Goal: Entertainment & Leisure: Browse casually

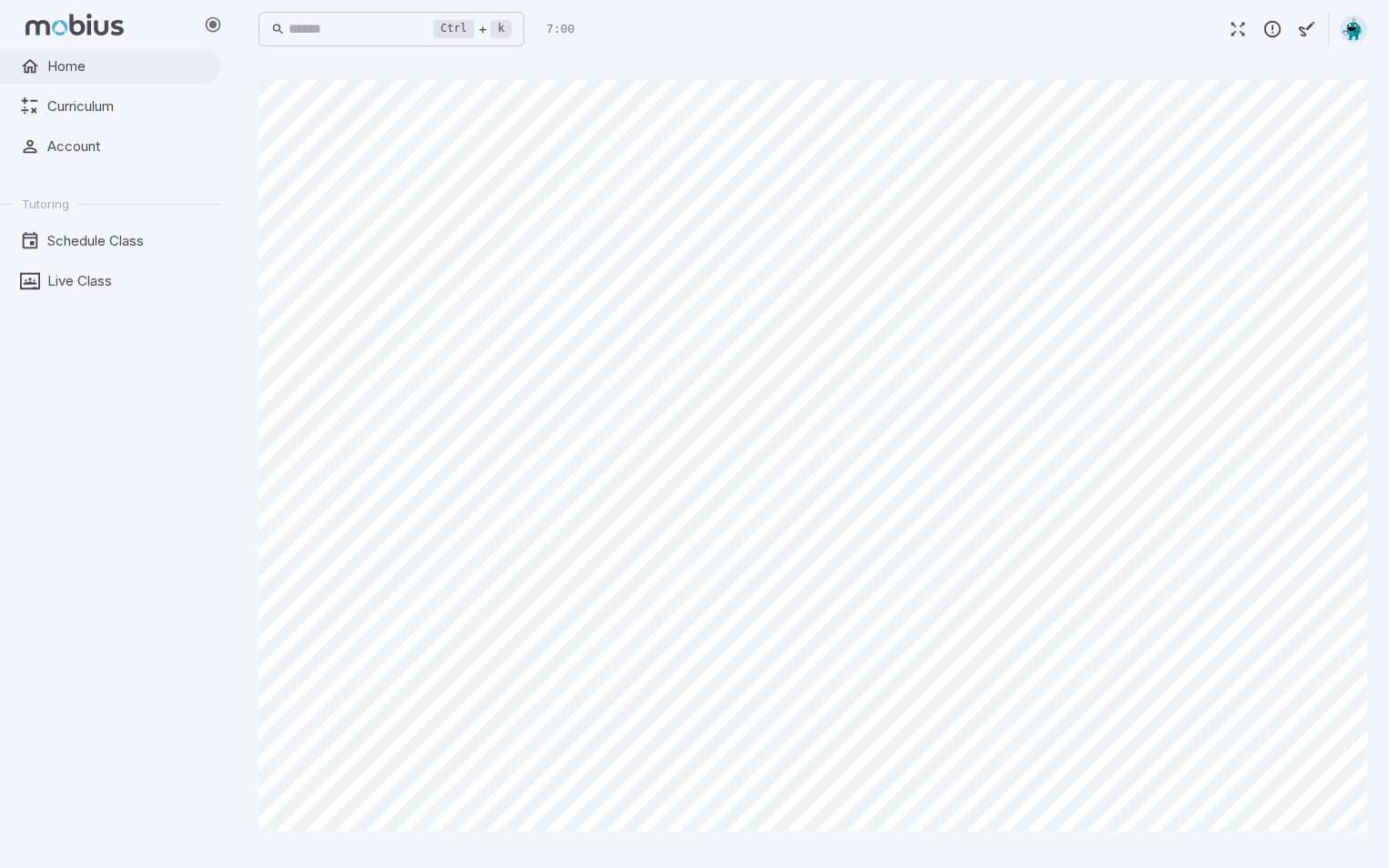
click at [147, 76] on span "Home" at bounding box center [128, 66] width 161 height 20
click at [68, 60] on span "Home" at bounding box center [128, 66] width 161 height 20
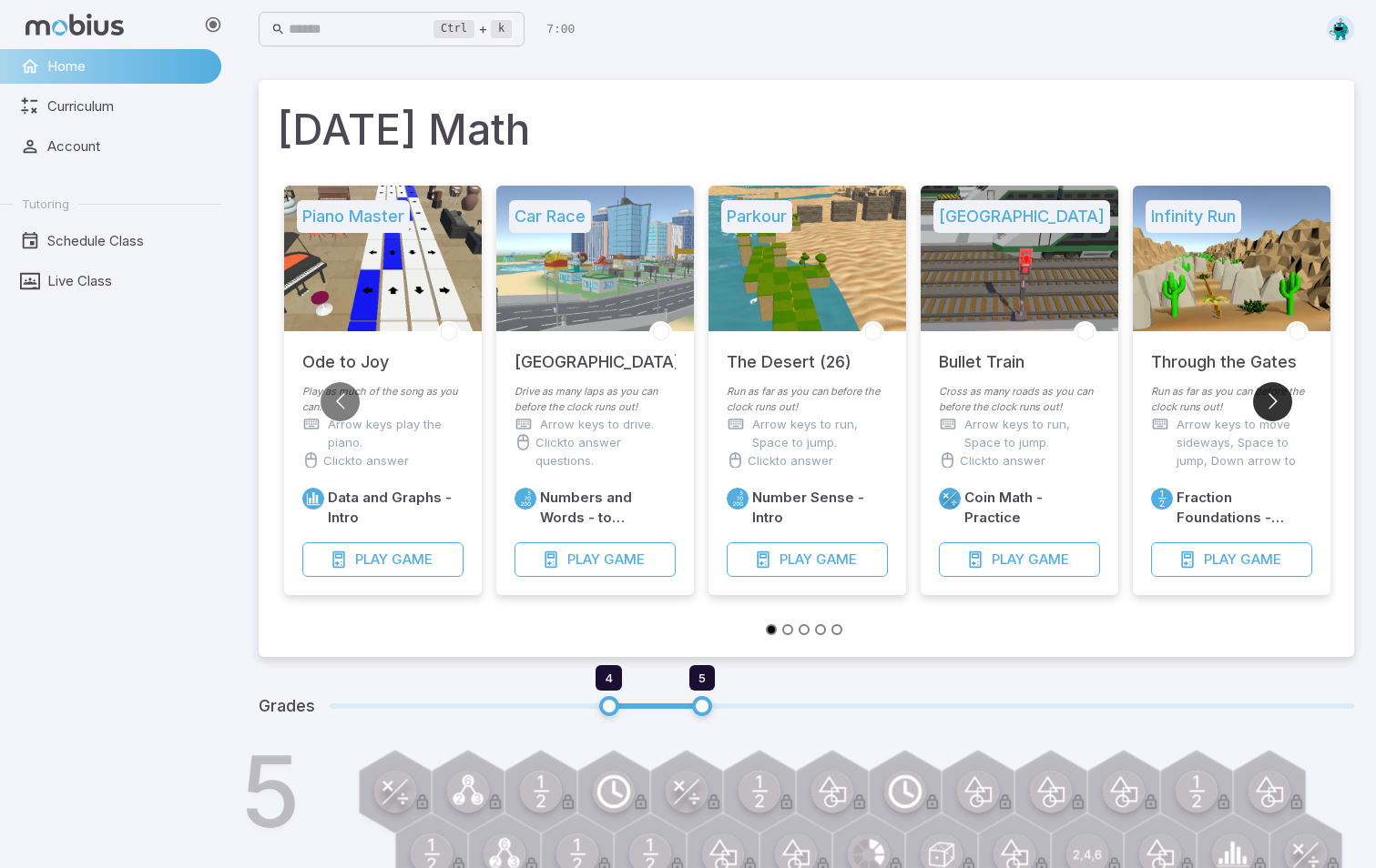
click at [1275, 416] on button "Go to next slide" at bounding box center [1272, 402] width 39 height 39
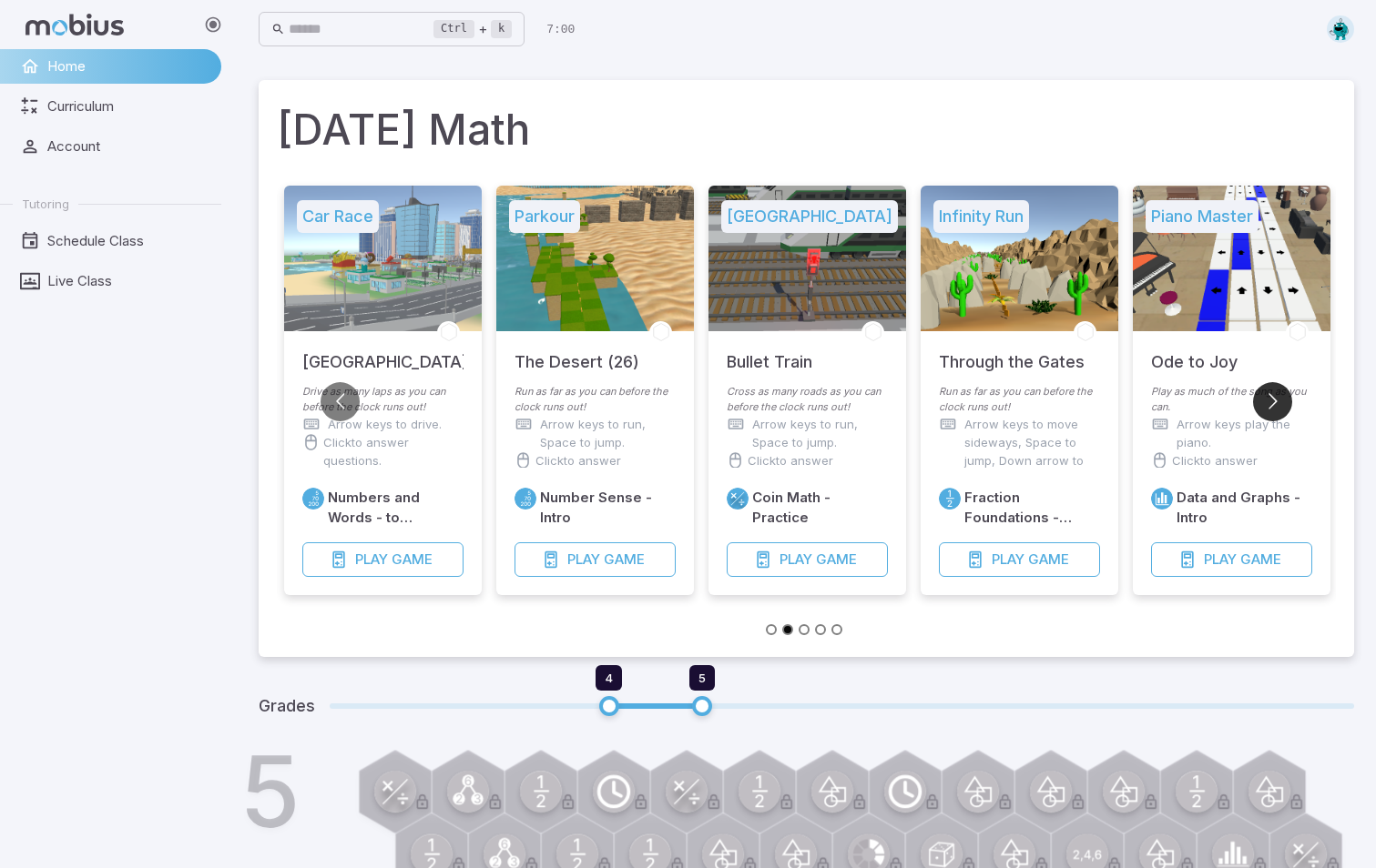
click at [1275, 416] on button "Go to next slide" at bounding box center [1272, 402] width 39 height 39
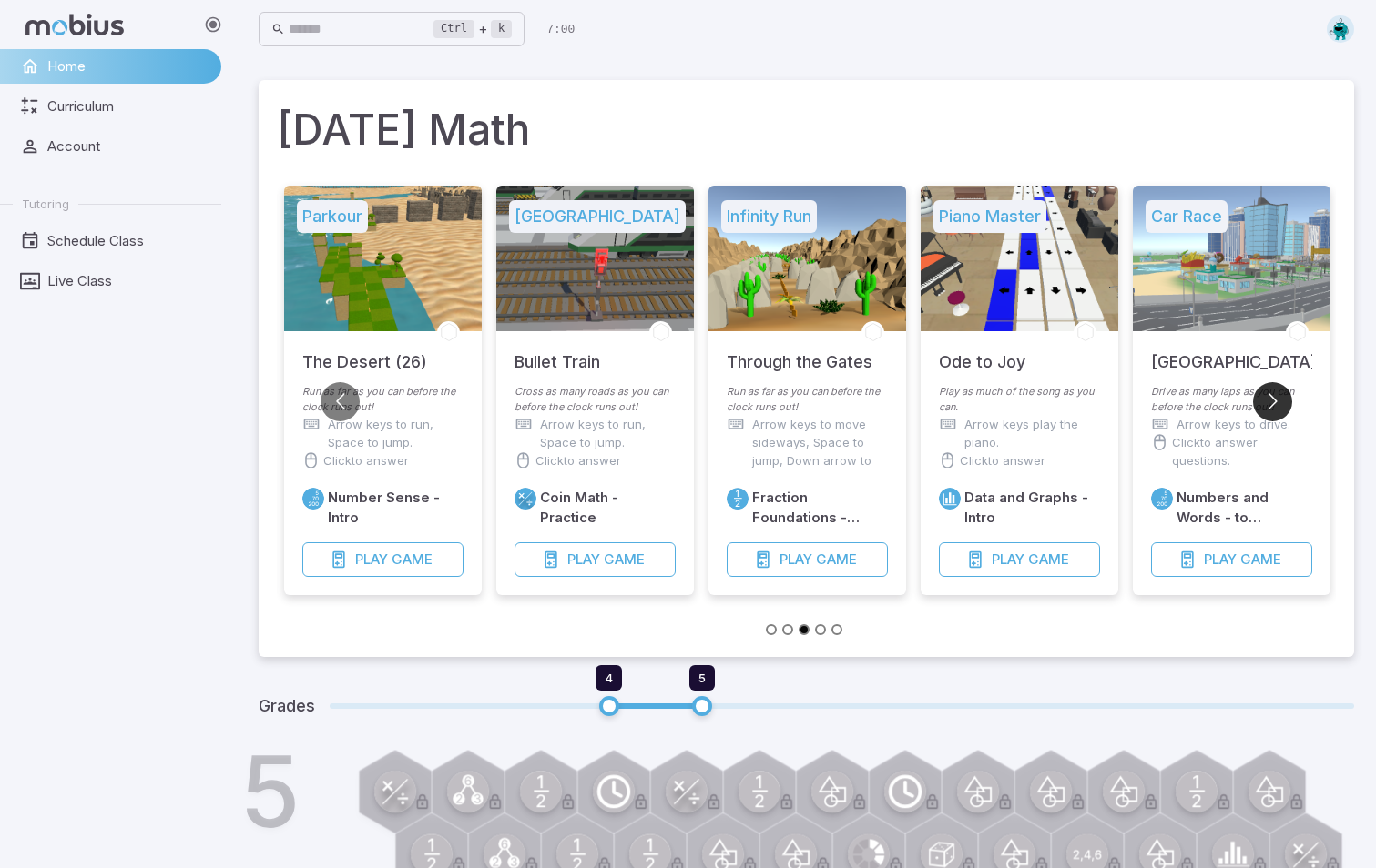
click at [1275, 416] on button "Go to next slide" at bounding box center [1272, 402] width 39 height 39
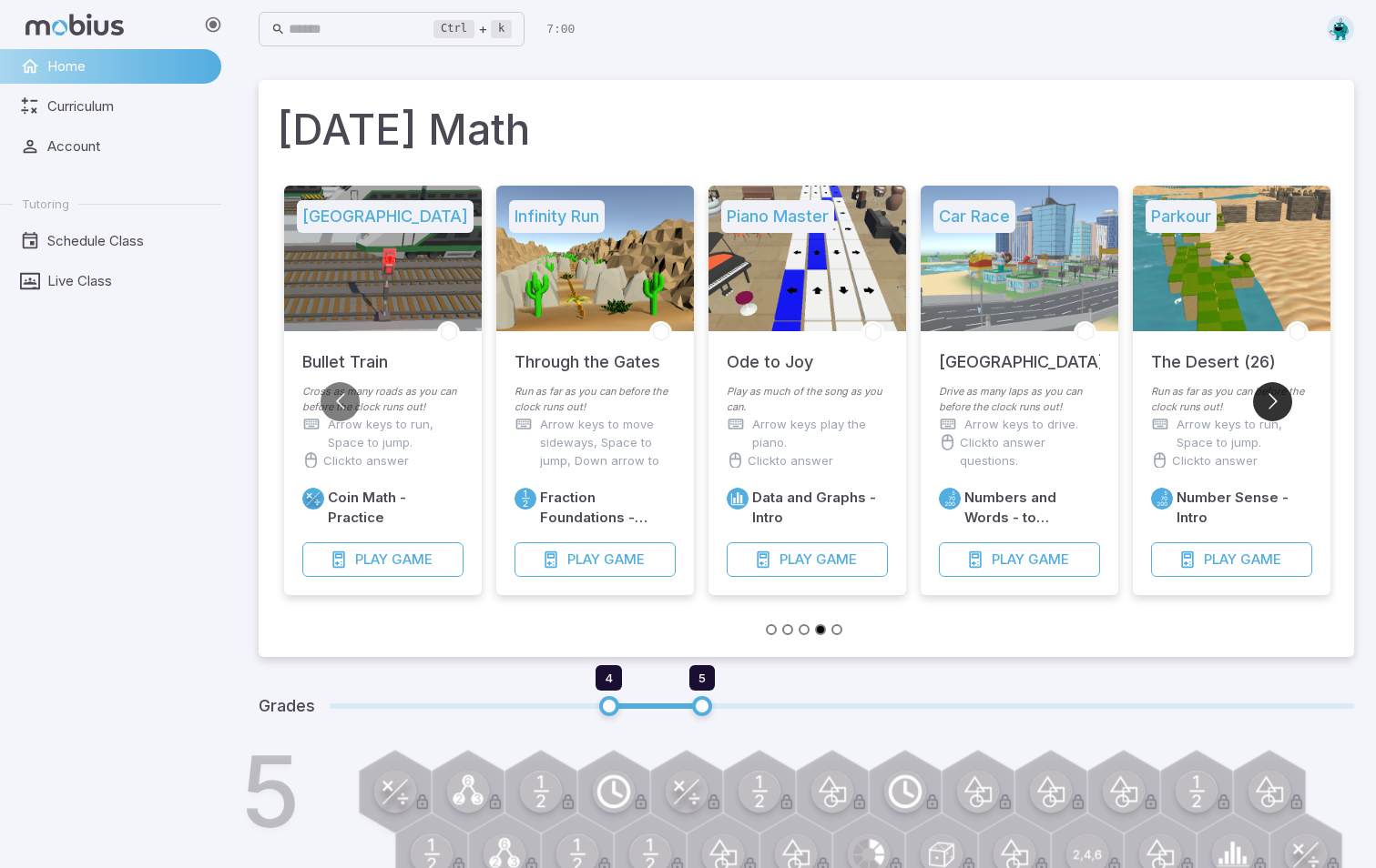
click at [1275, 416] on button "Go to next slide" at bounding box center [1272, 402] width 39 height 39
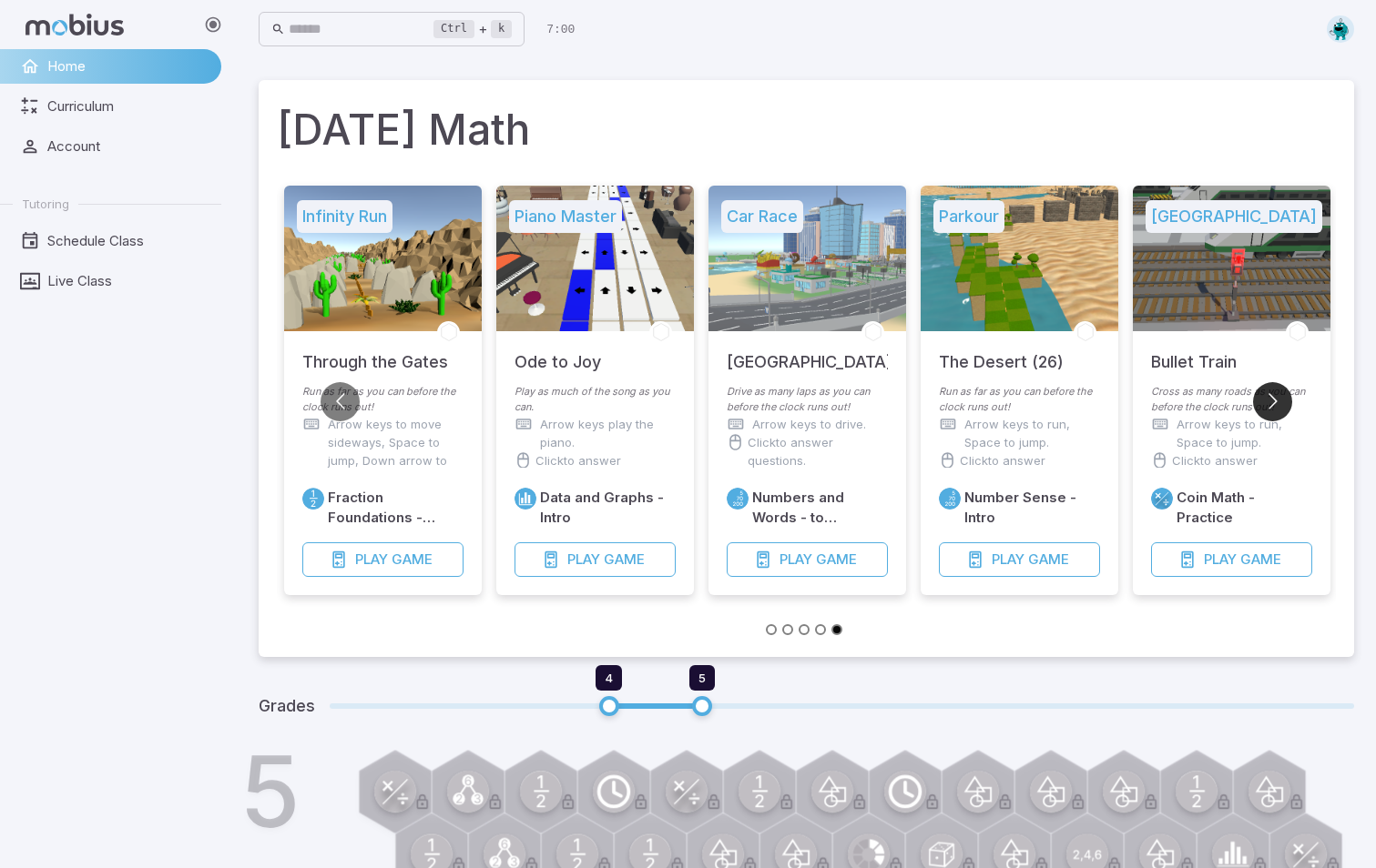
click at [1275, 416] on button "Go to next slide" at bounding box center [1272, 402] width 39 height 39
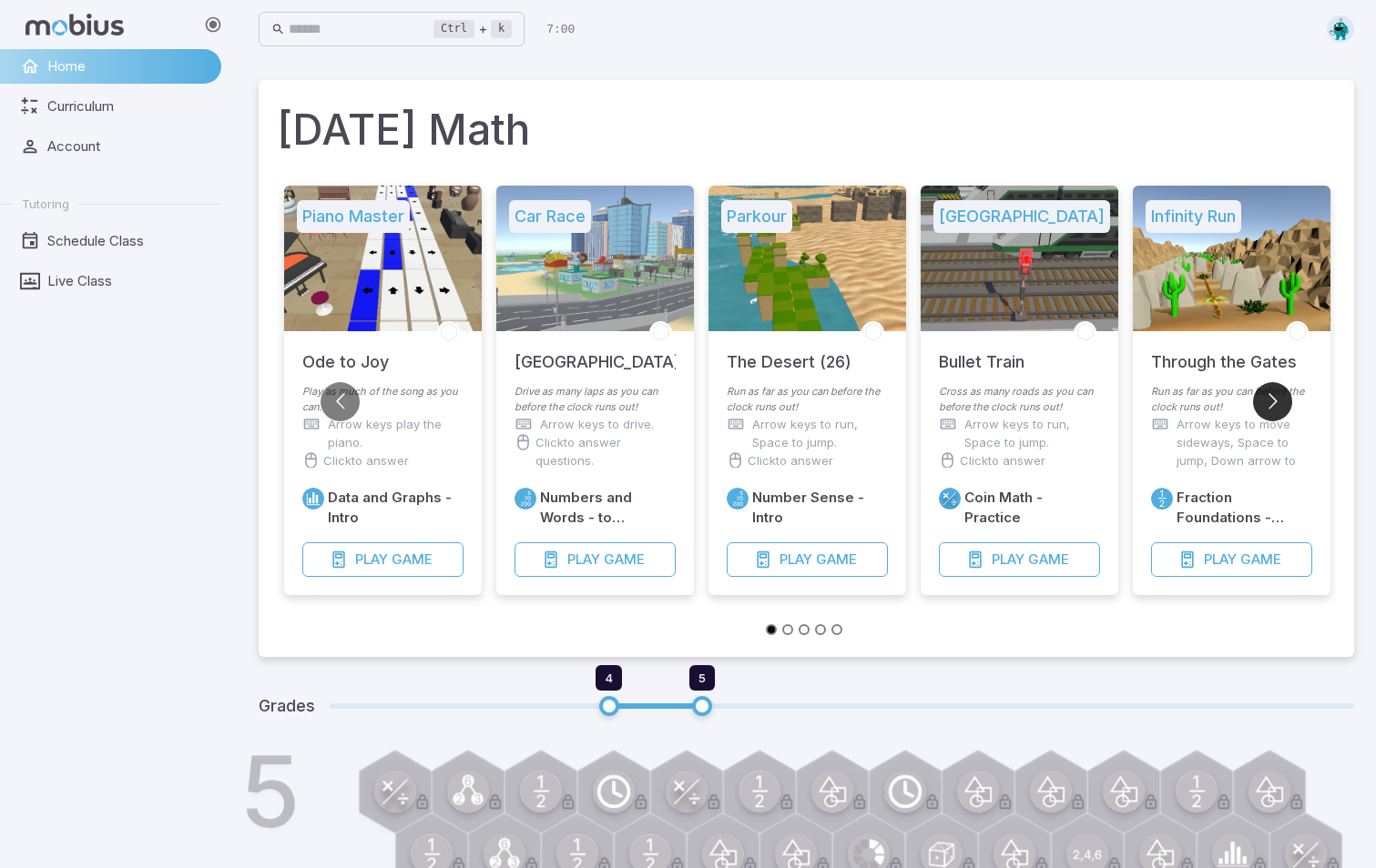
click at [1275, 416] on button "Go to next slide" at bounding box center [1272, 402] width 39 height 39
click at [561, 391] on p "Drive as many laps as you can before the clock runs out!" at bounding box center [595, 400] width 161 height 31
click at [620, 549] on button "Play Game" at bounding box center [595, 560] width 161 height 35
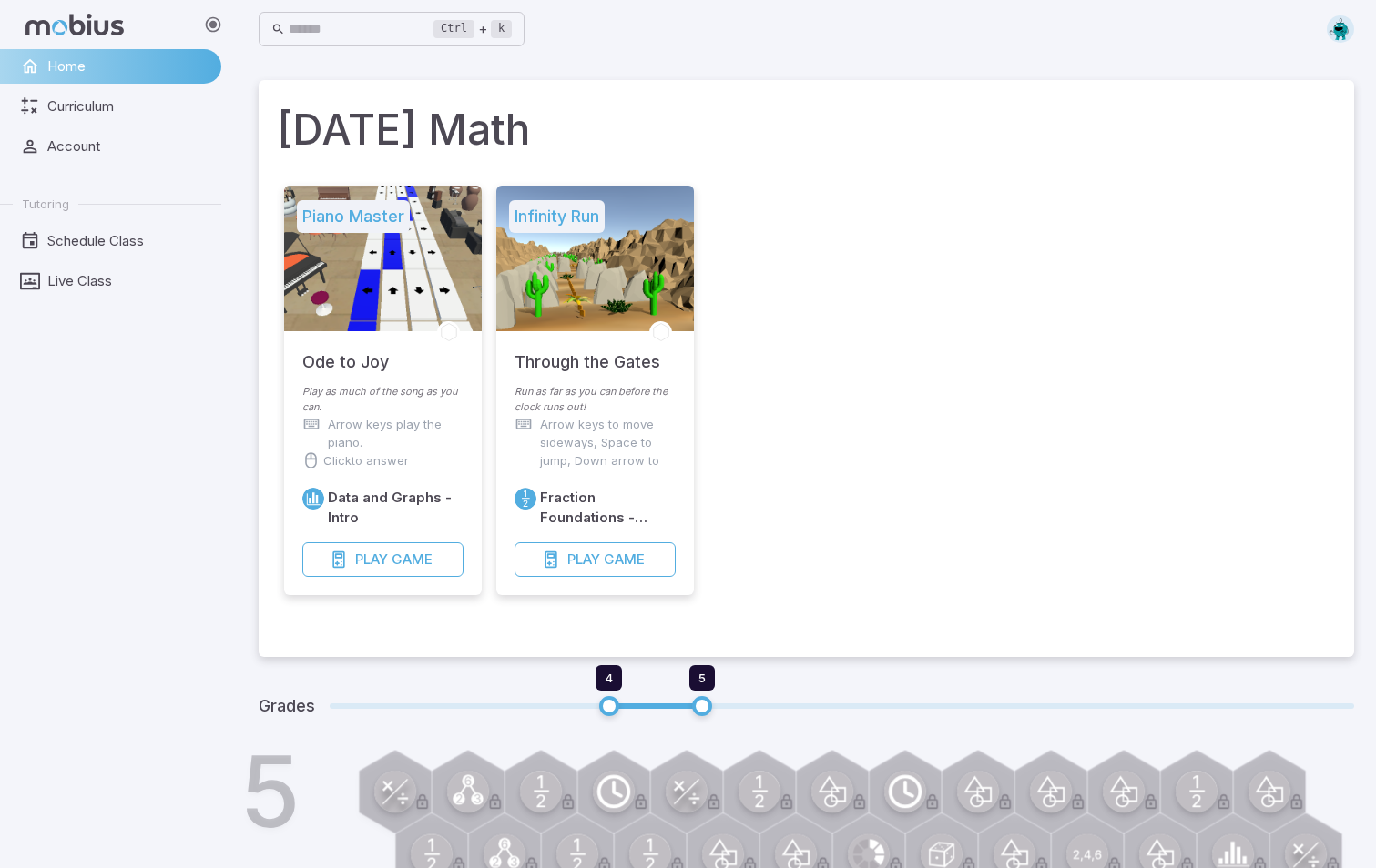
click at [624, 541] on div "Fraction Foundations - Practice Play Game" at bounding box center [595, 533] width 161 height 89
click at [629, 565] on span "Game" at bounding box center [624, 560] width 41 height 20
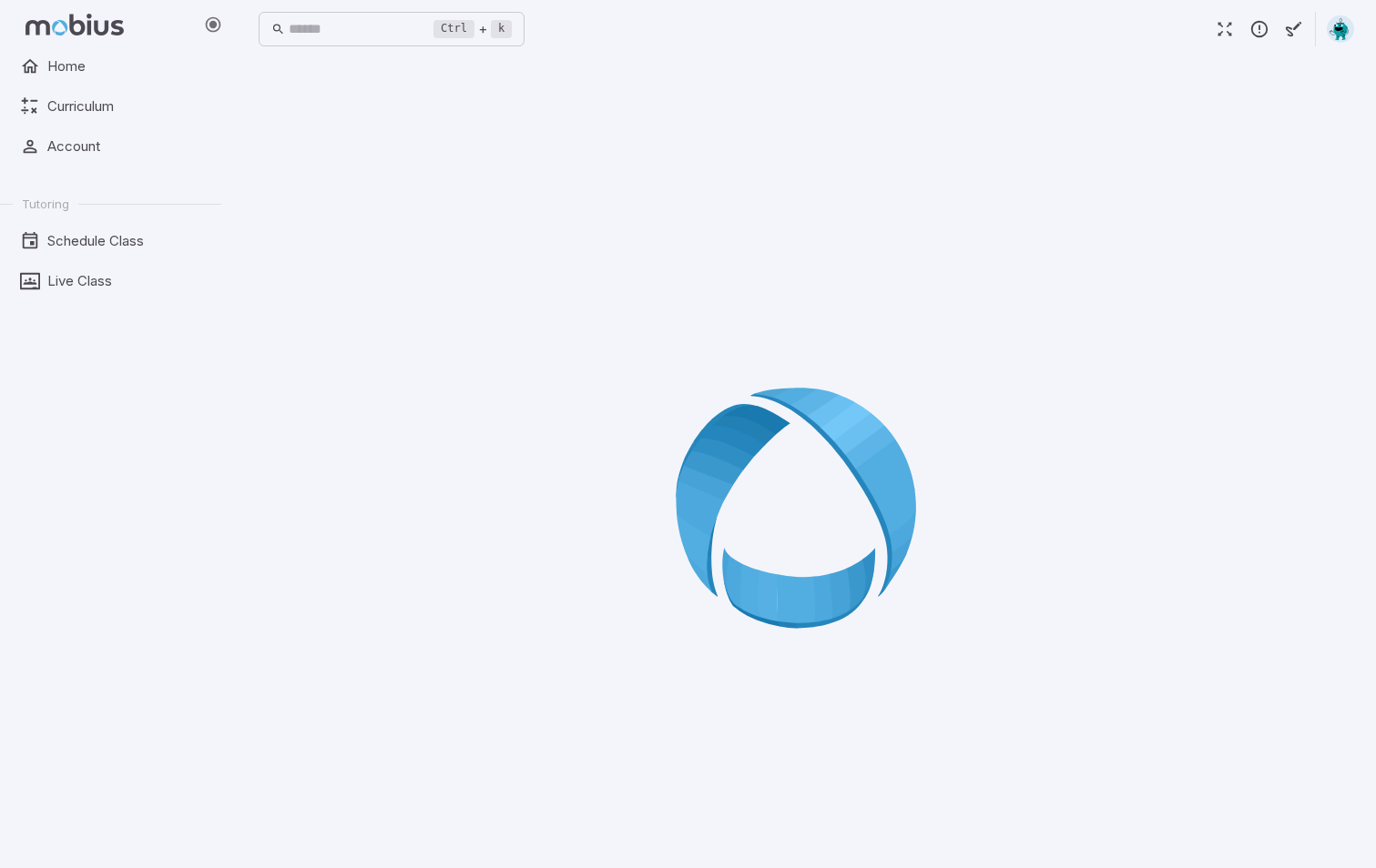
click at [827, 546] on icon at bounding box center [807, 515] width 262 height 262
click at [816, 546] on icon at bounding box center [807, 515] width 262 height 262
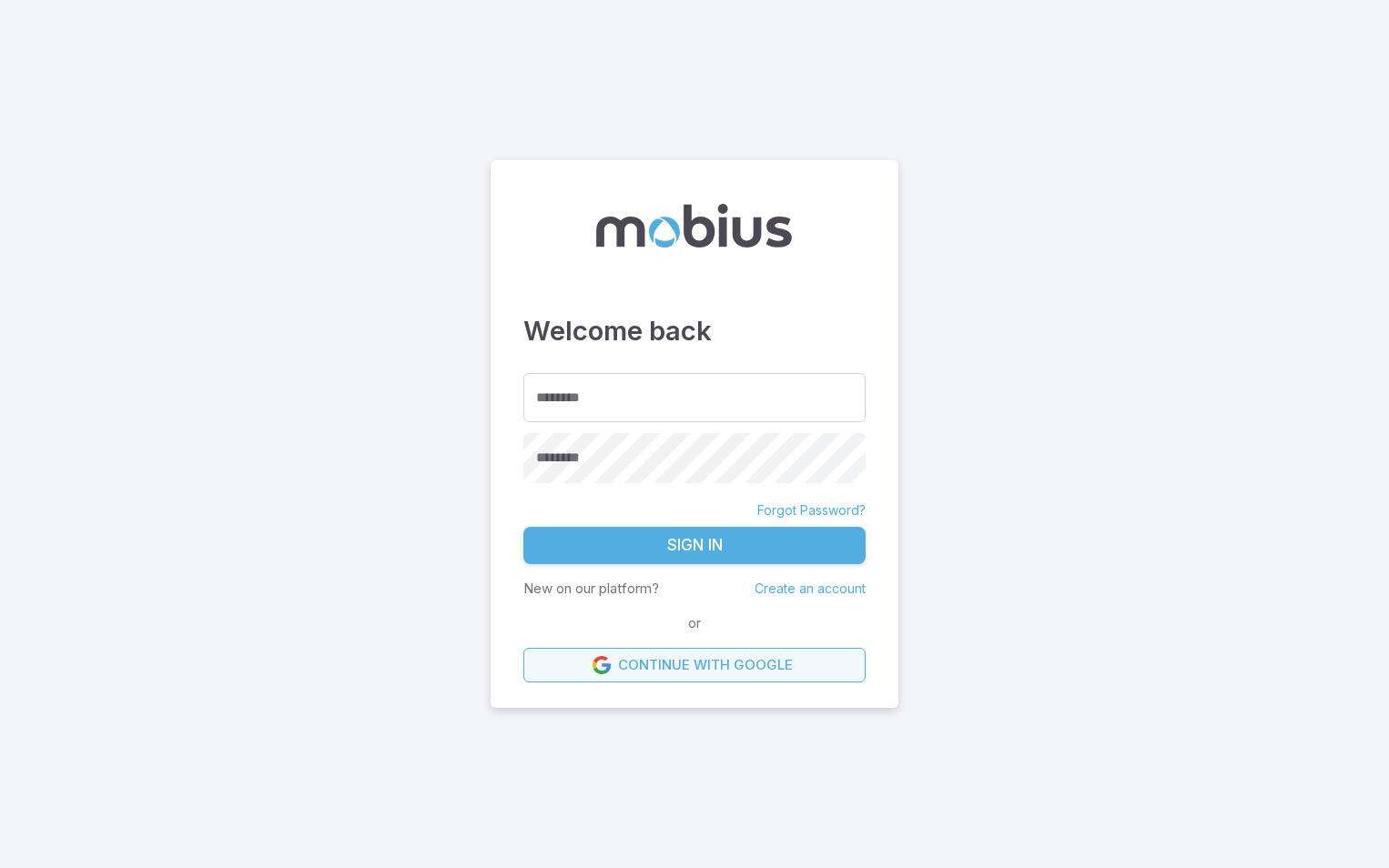
click at [710, 670] on link "Continue with Google" at bounding box center [695, 666] width 342 height 35
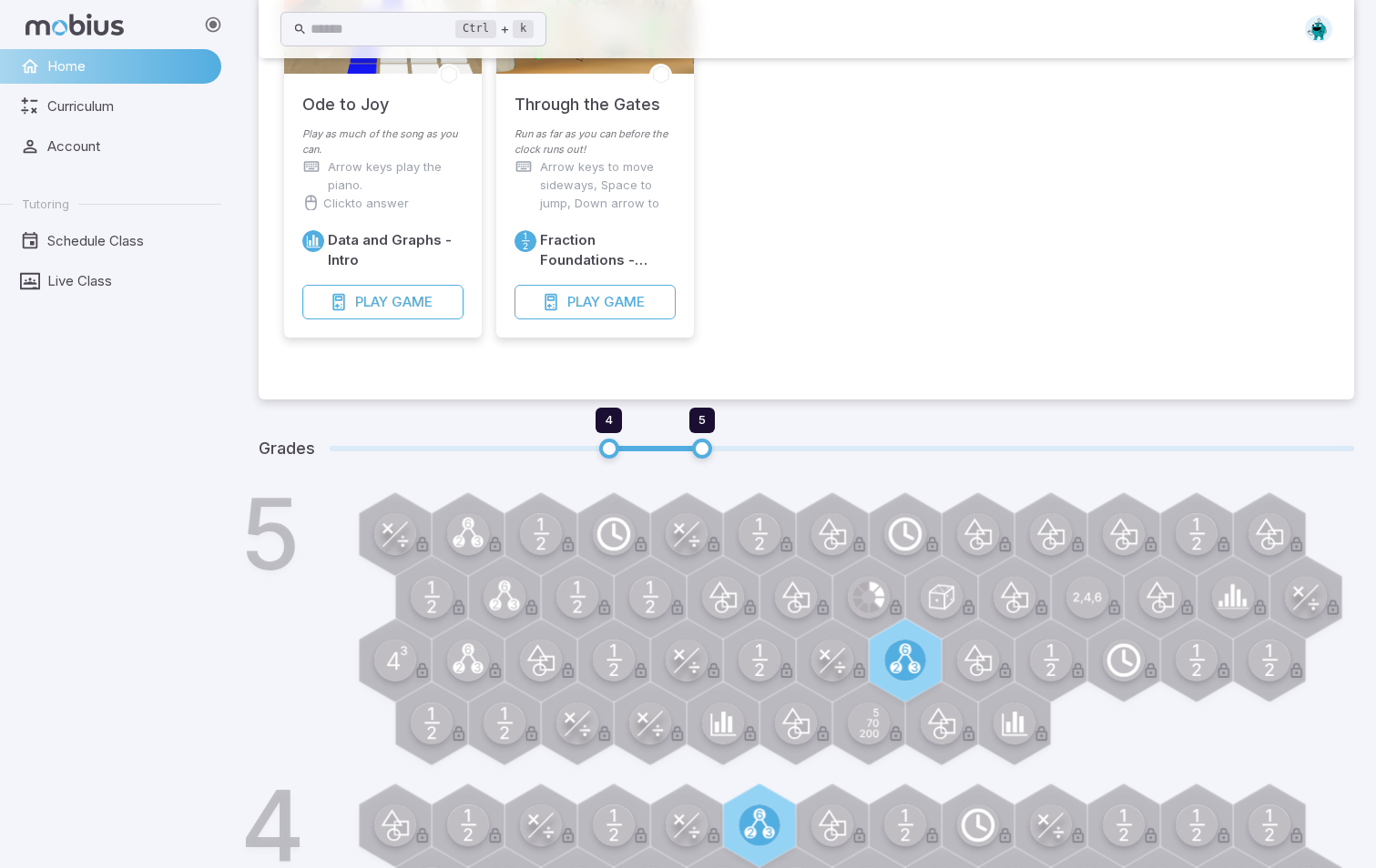
scroll to position [106, 0]
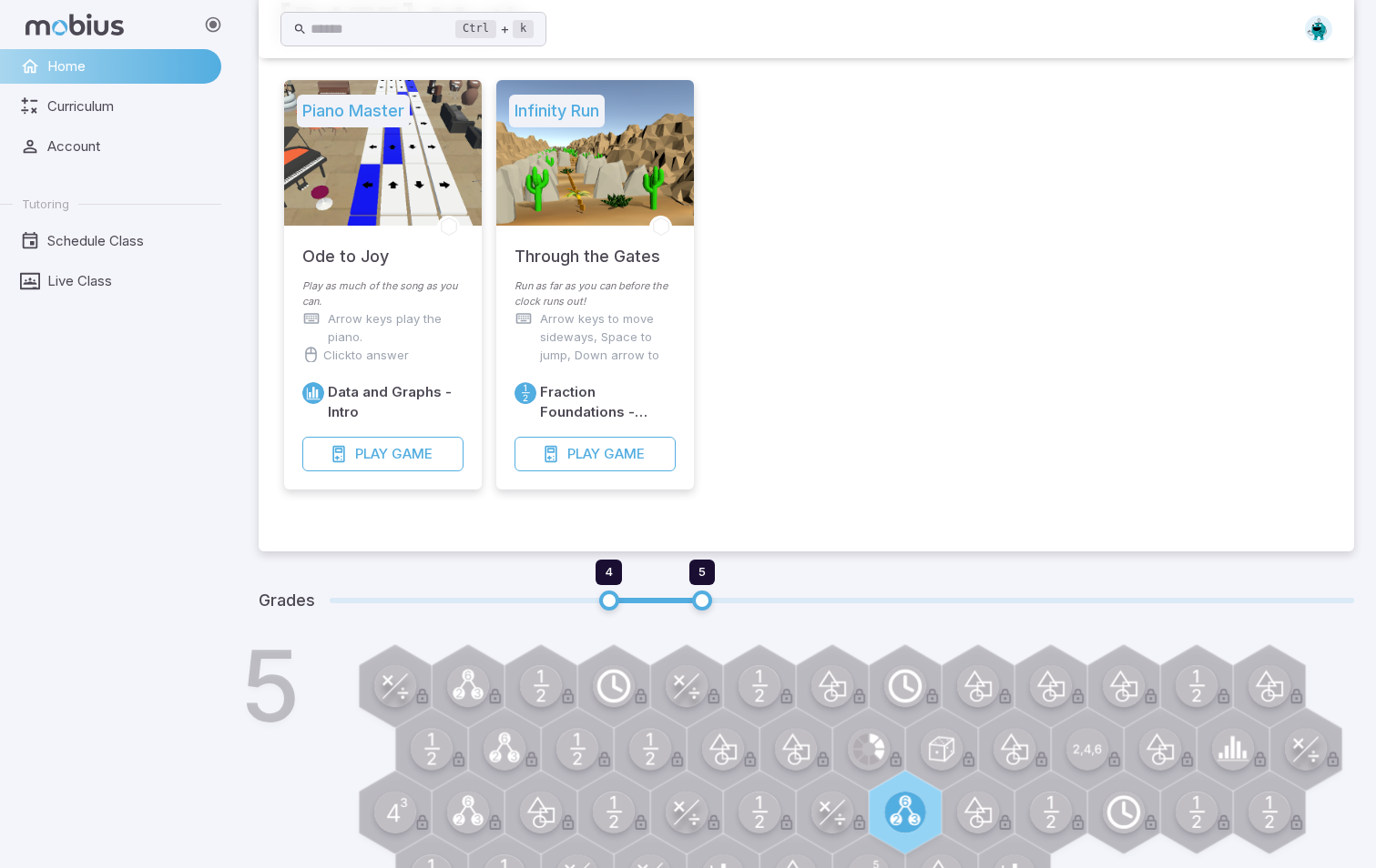
click at [861, 326] on div "Piano Master Ode to Joy Play as much of the song as you can. Arrow keys play th…" at bounding box center [806, 303] width 1059 height 461
click at [590, 460] on span "Play" at bounding box center [584, 454] width 33 height 20
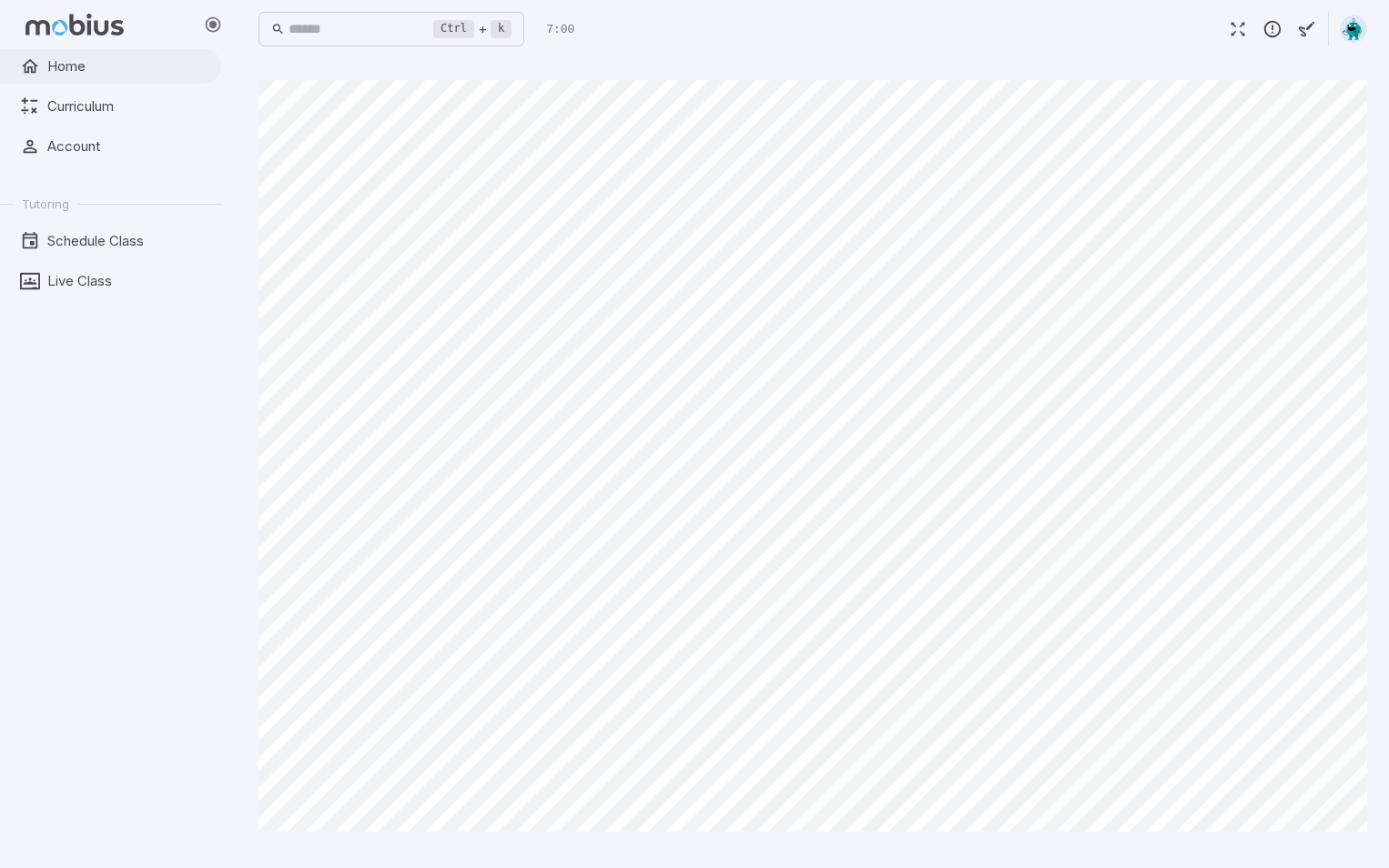
click at [121, 68] on span "Home" at bounding box center [128, 66] width 161 height 20
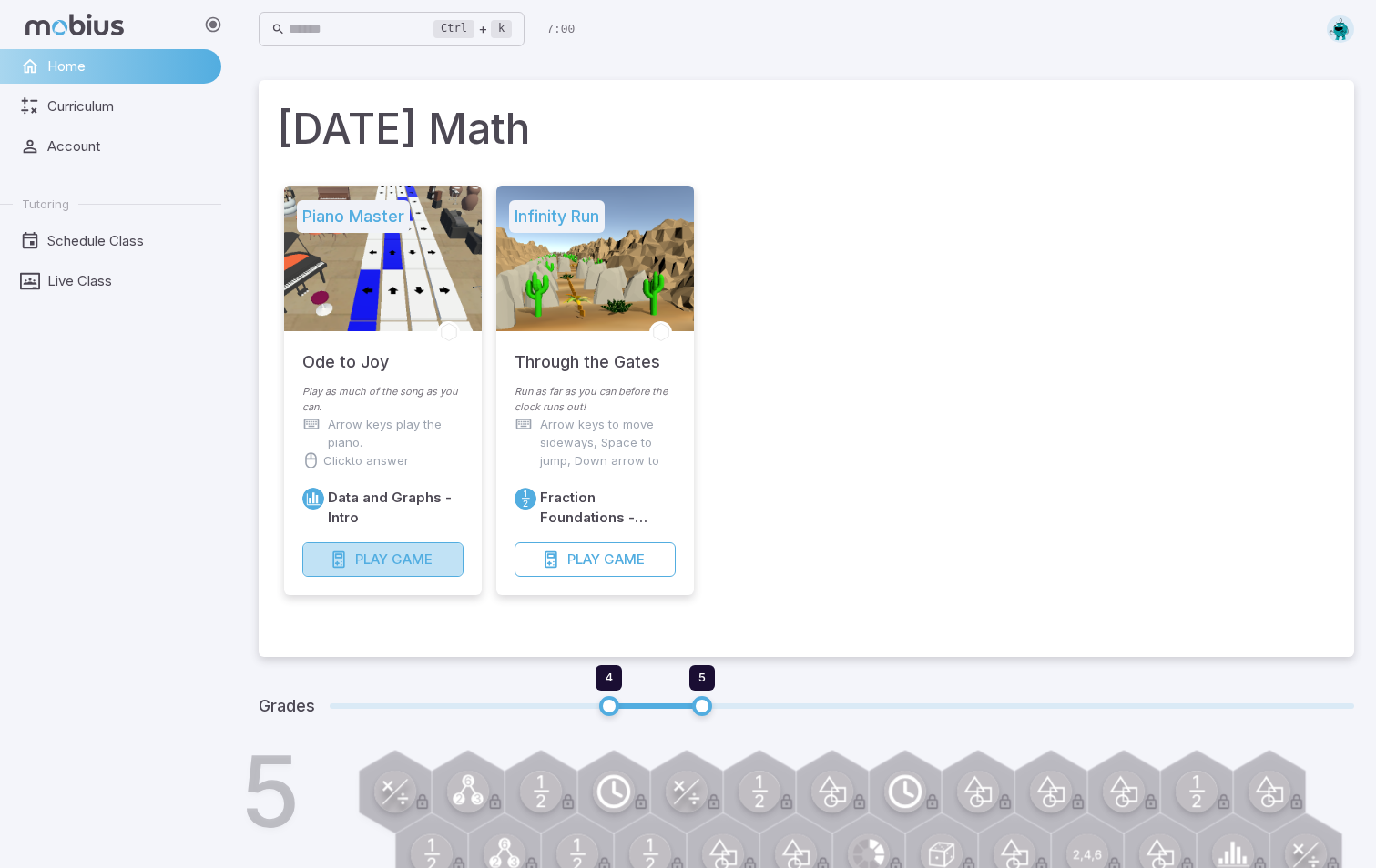
click at [365, 550] on button "Play Game" at bounding box center [383, 560] width 161 height 35
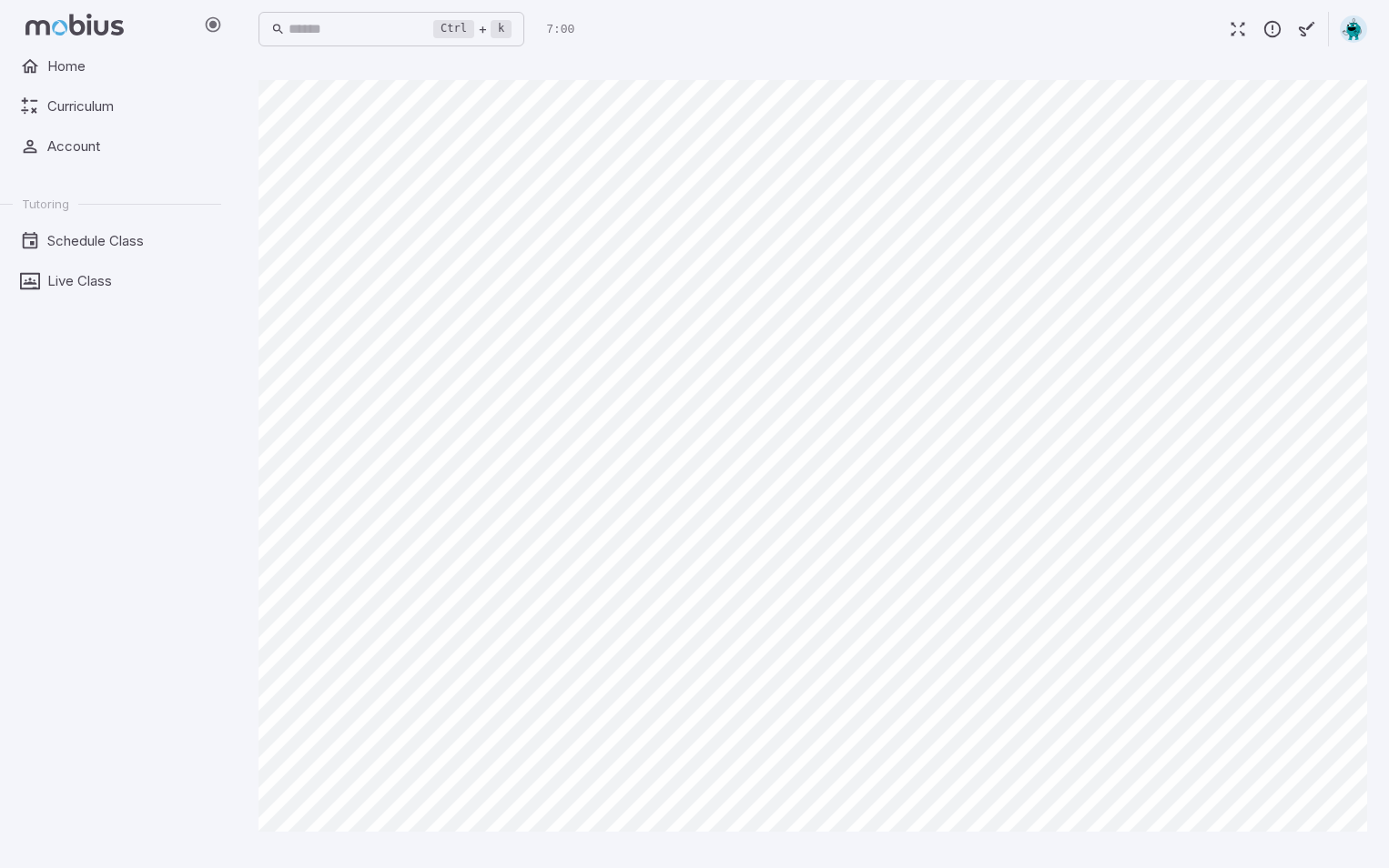
click at [1086, 46] on div "Ctrl + k ​ 7:00" at bounding box center [812, 29] width 1108 height 40
click at [135, 52] on link "Home" at bounding box center [110, 66] width 221 height 35
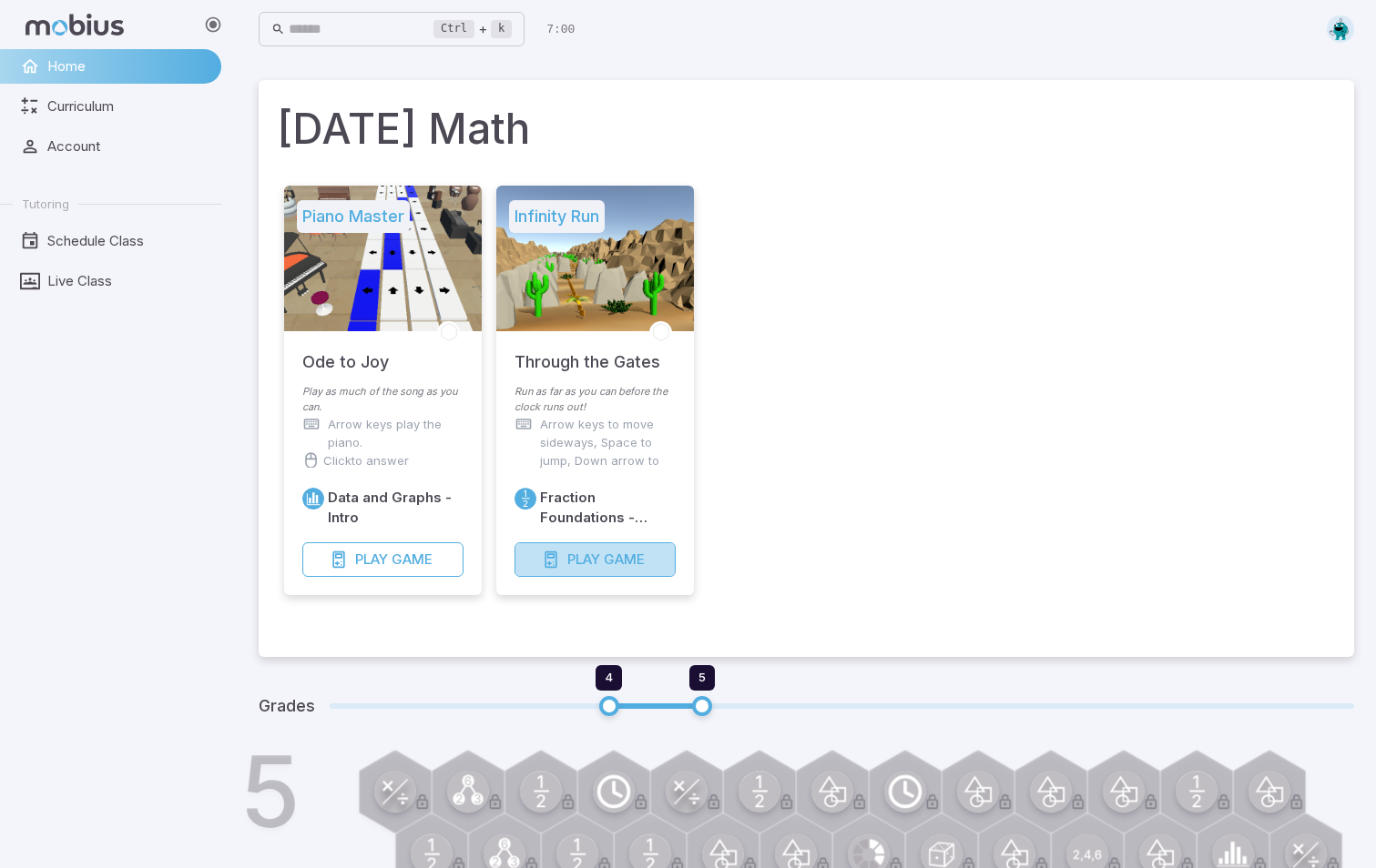
click at [630, 550] on span "Game" at bounding box center [624, 560] width 41 height 20
click at [174, 107] on span "Curriculum" at bounding box center [128, 107] width 161 height 20
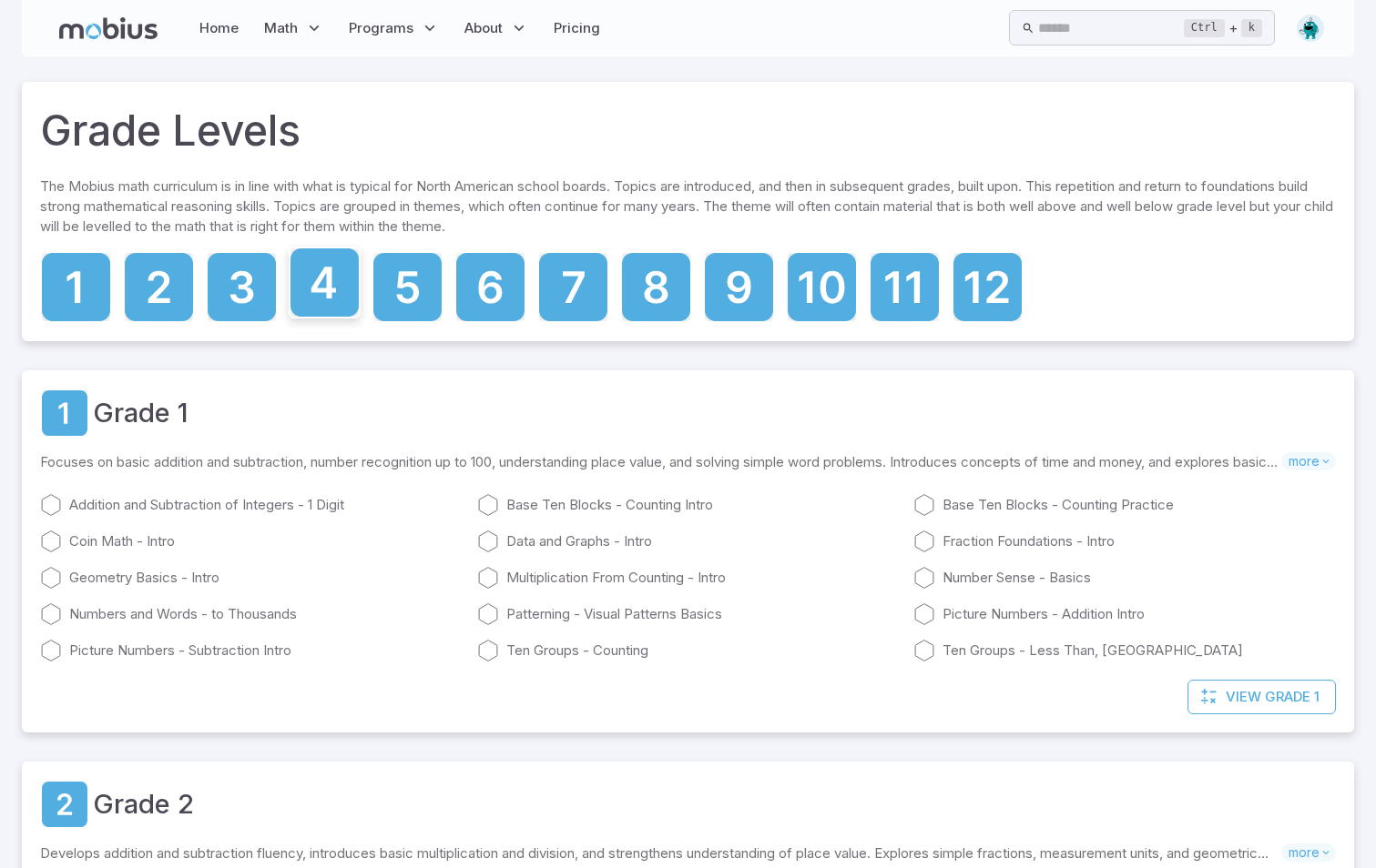
click at [347, 274] on icon at bounding box center [324, 282] width 68 height 68
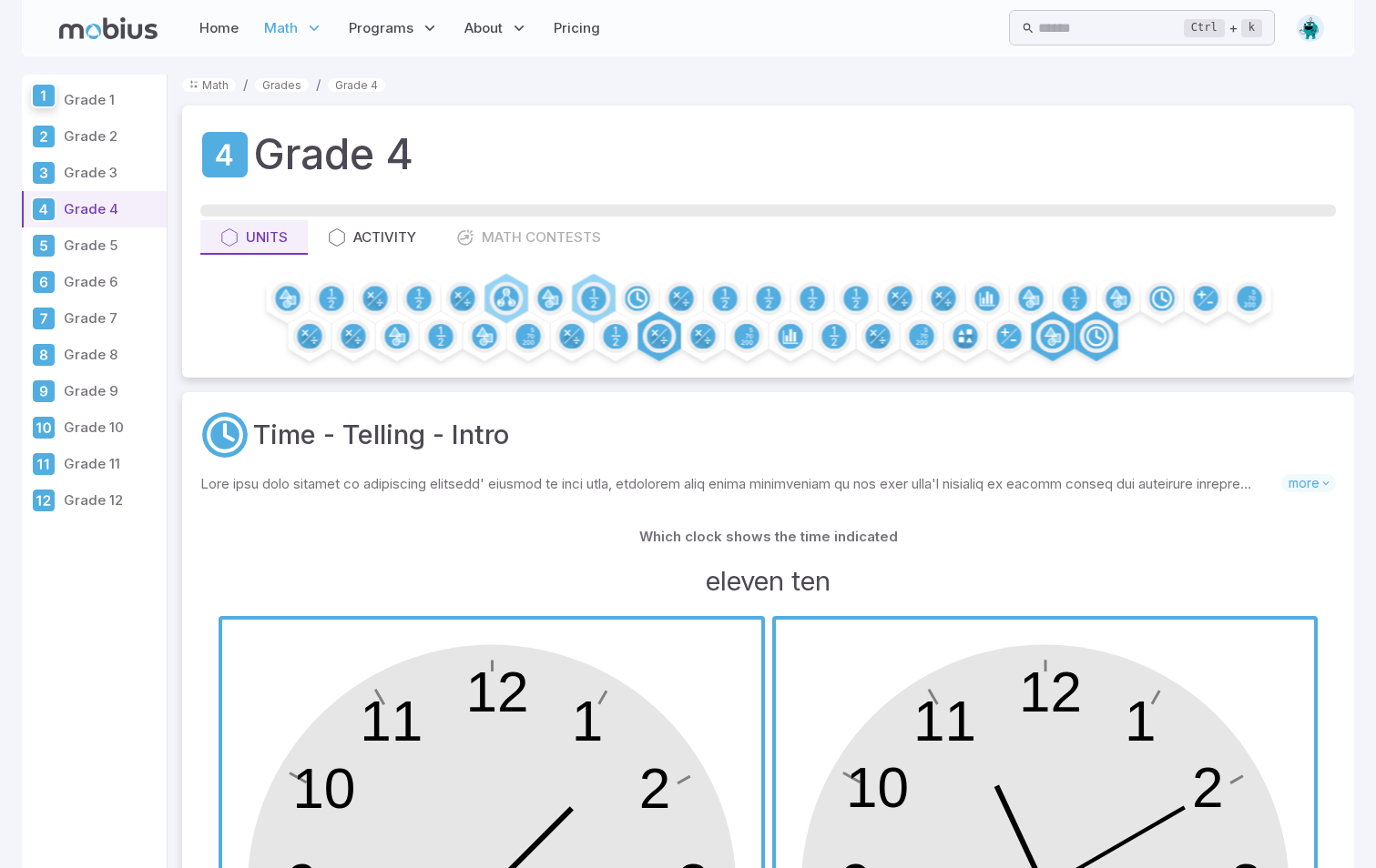
click at [48, 105] on icon at bounding box center [44, 96] width 22 height 22
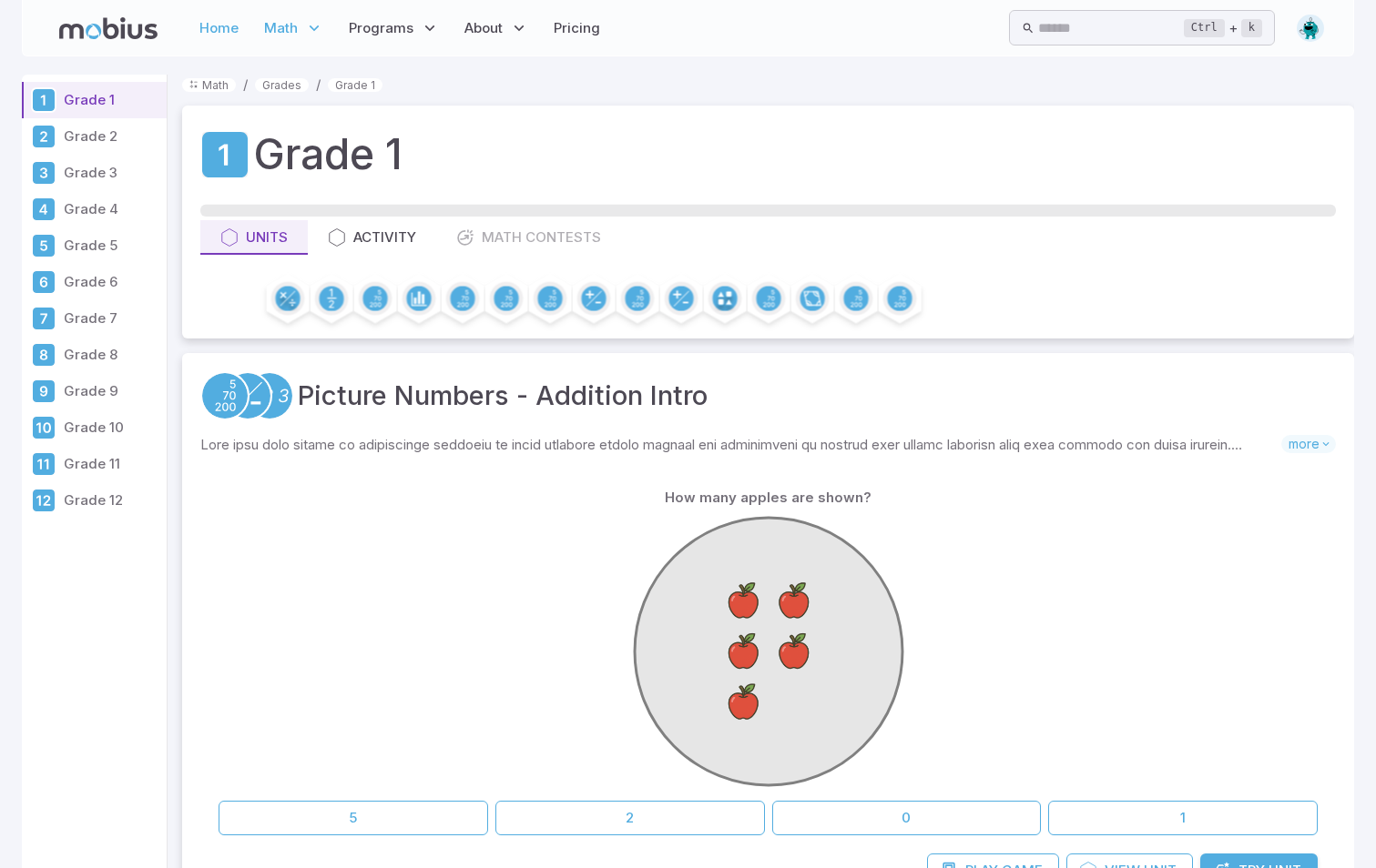
click at [213, 30] on link "Home" at bounding box center [219, 28] width 50 height 42
